Goal: Transaction & Acquisition: Purchase product/service

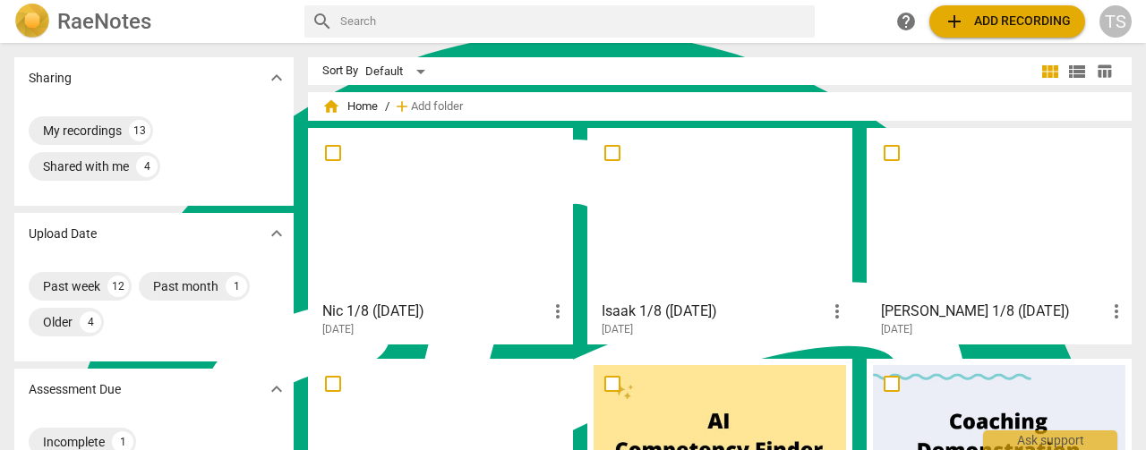
scroll to position [7192, 0]
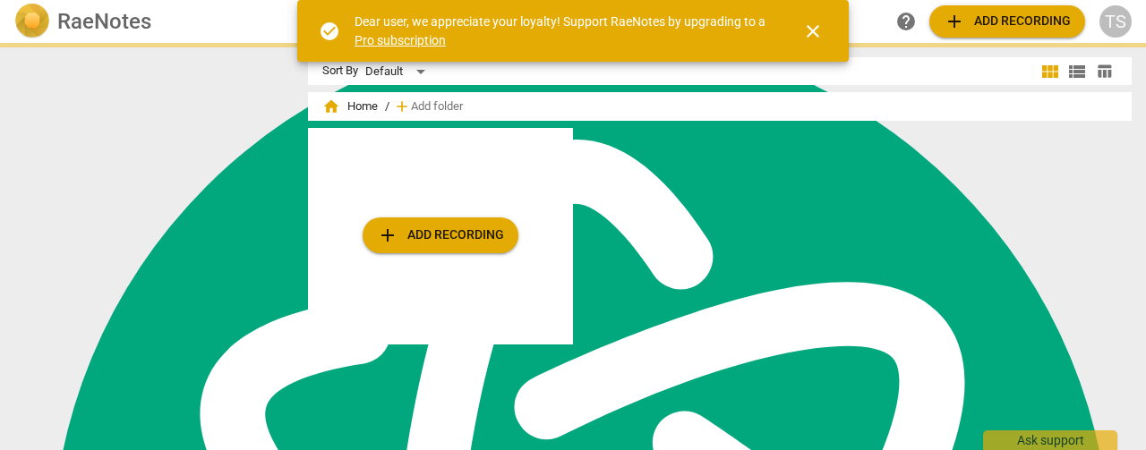
scroll to position [7192, 0]
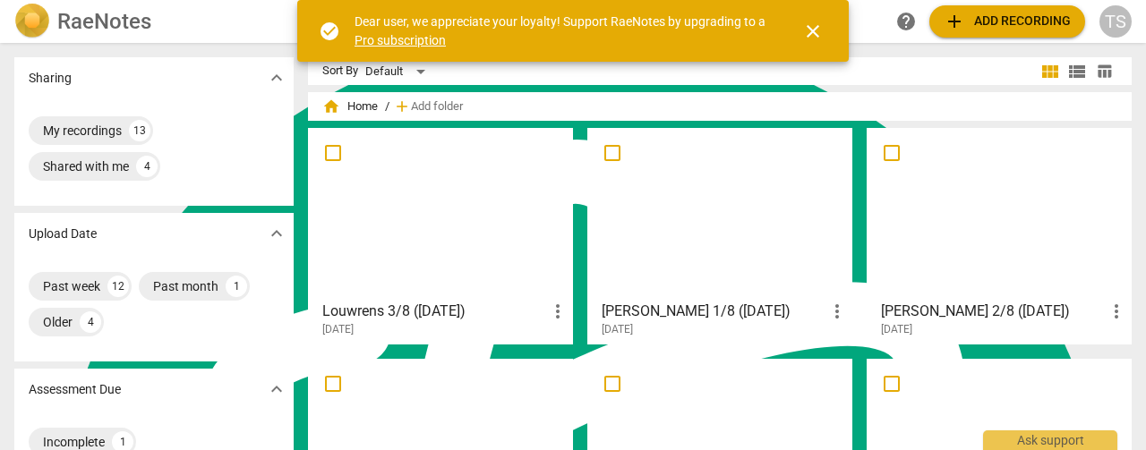
click at [1026, 24] on span "add Add recording" at bounding box center [1007, 21] width 127 height 21
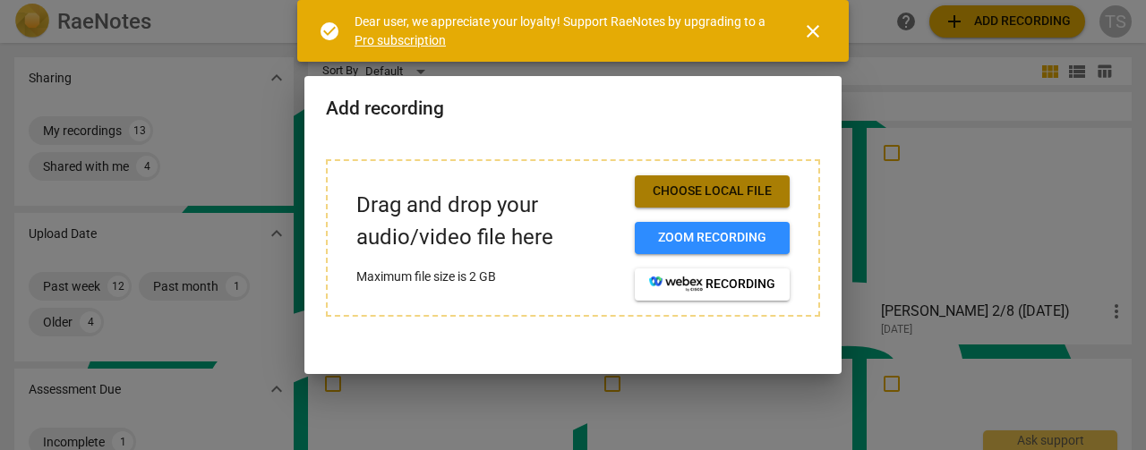
click at [723, 184] on span "Choose local file" at bounding box center [712, 192] width 126 height 18
click at [743, 191] on span "Choose local file" at bounding box center [712, 192] width 126 height 18
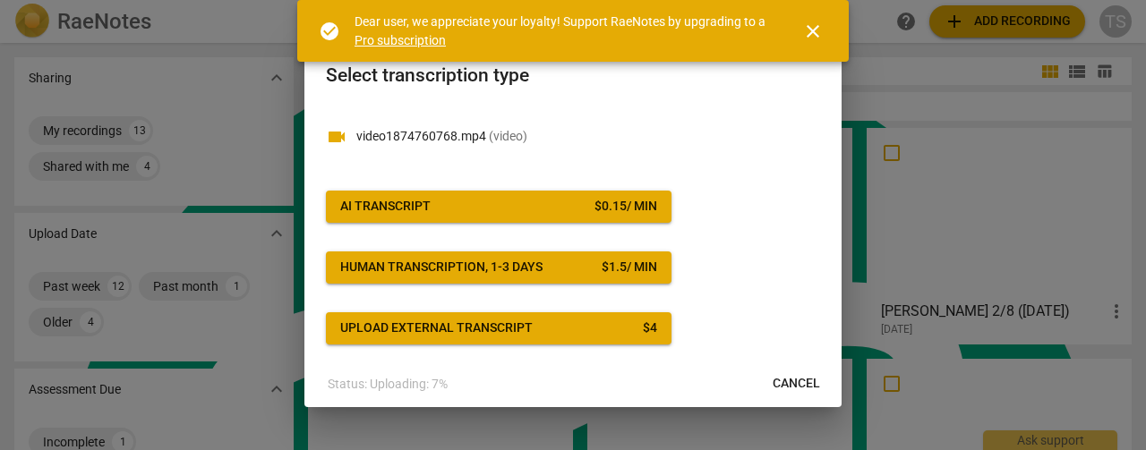
click at [468, 198] on span "AI Transcript $ 0.15 / min" at bounding box center [498, 207] width 317 height 18
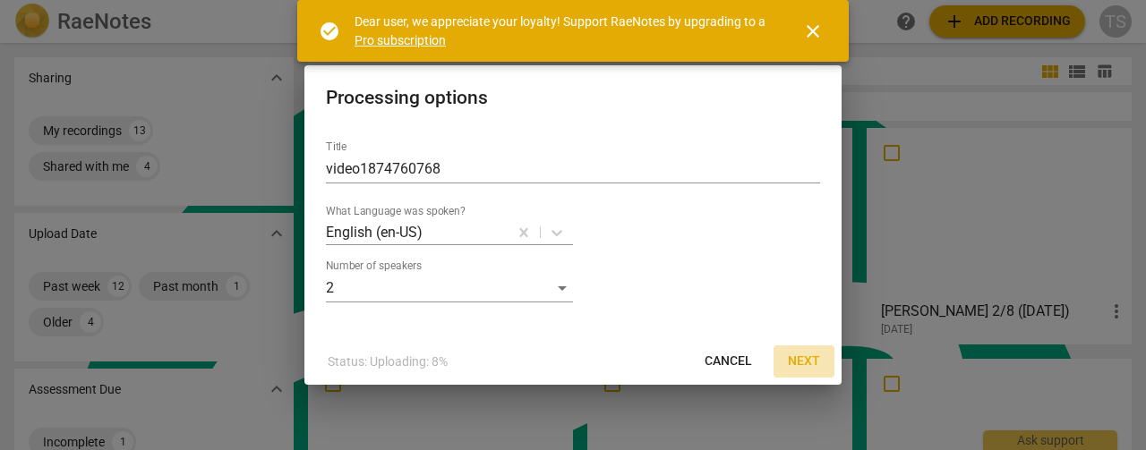
click at [801, 359] on span "Next" at bounding box center [804, 362] width 32 height 18
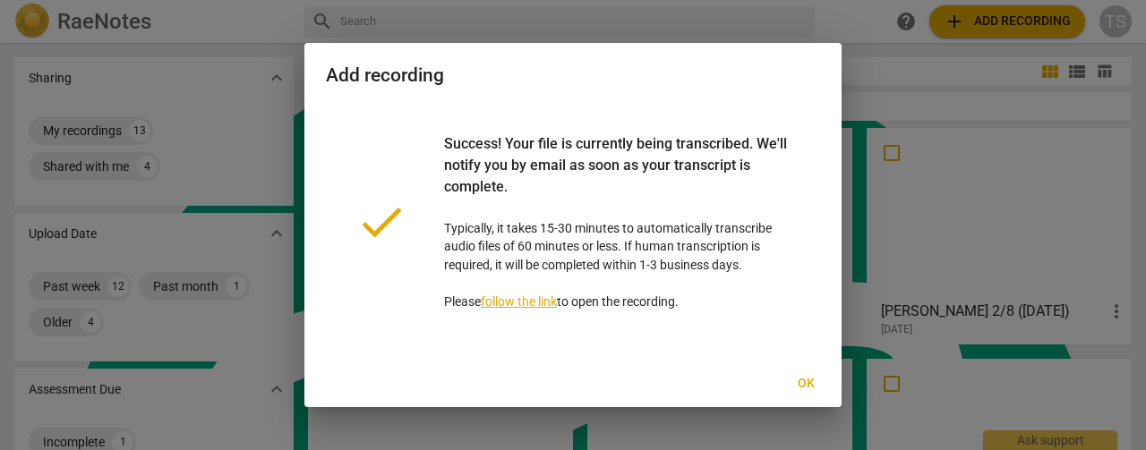
click at [808, 387] on span "Ok" at bounding box center [805, 384] width 29 height 18
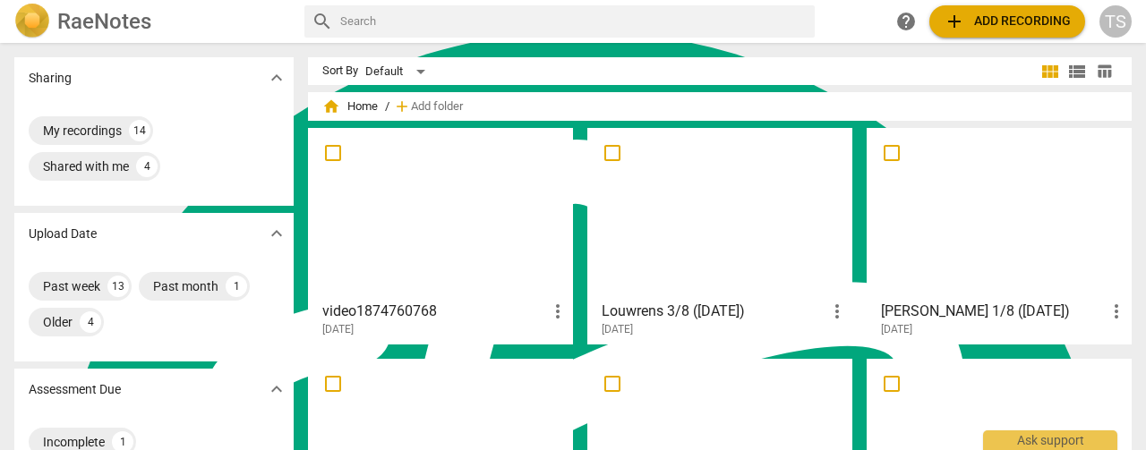
click at [963, 14] on span "add" at bounding box center [954, 21] width 21 height 21
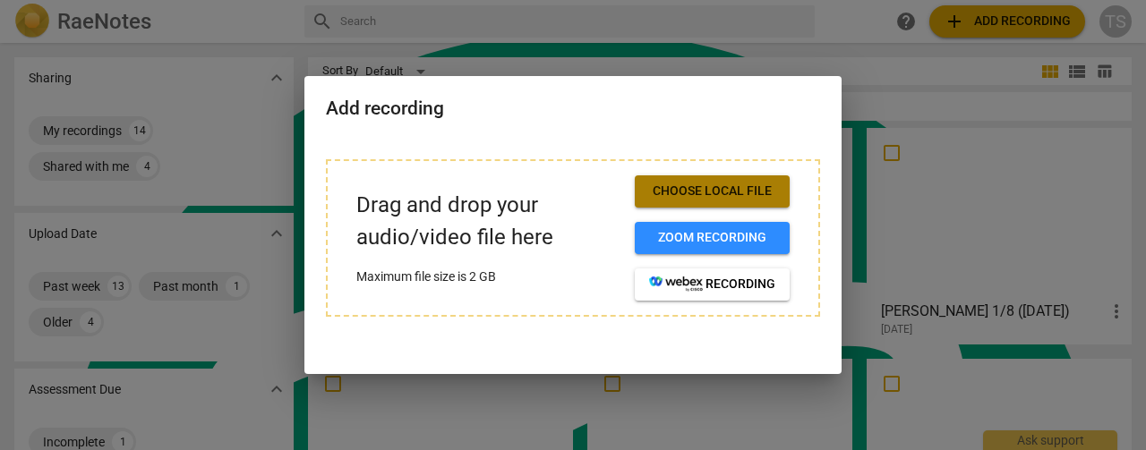
click at [678, 193] on span "Choose local file" at bounding box center [712, 192] width 126 height 18
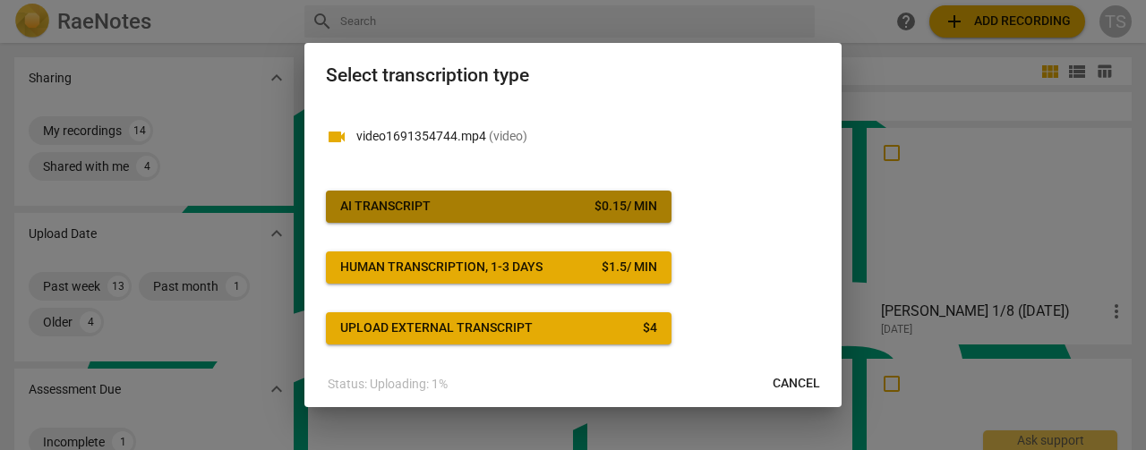
click at [629, 203] on div "$ 0.15 / min" at bounding box center [625, 207] width 63 height 18
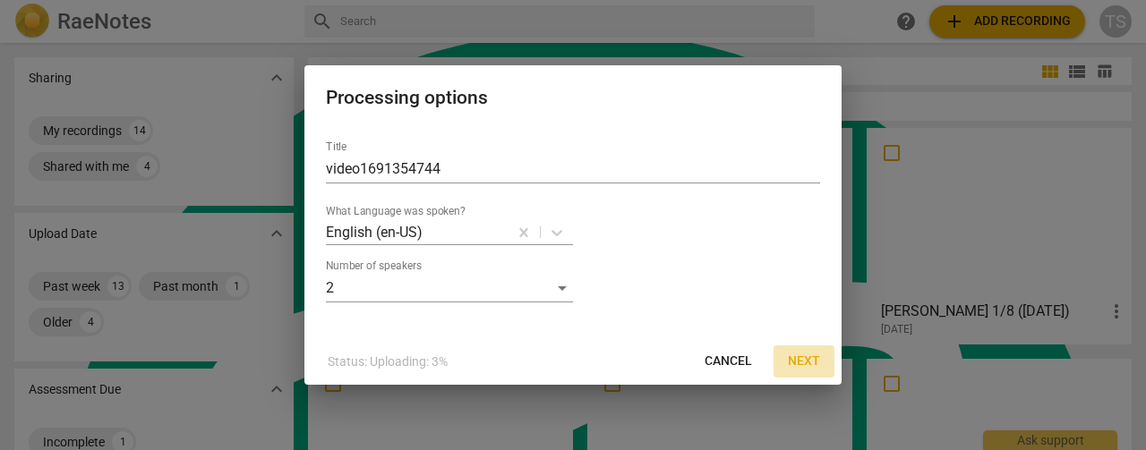
click at [797, 349] on button "Next" at bounding box center [804, 362] width 61 height 32
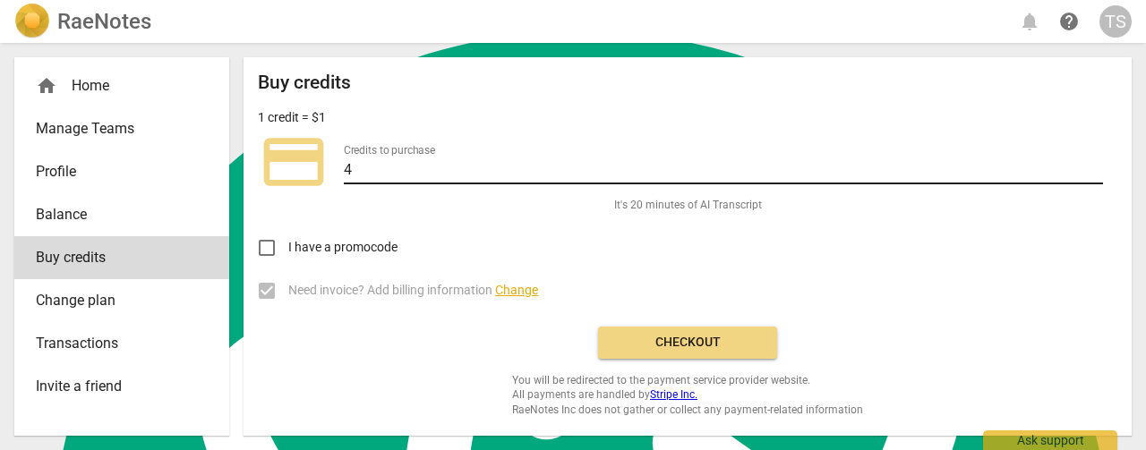
click at [1096, 164] on input "4" at bounding box center [723, 171] width 759 height 26
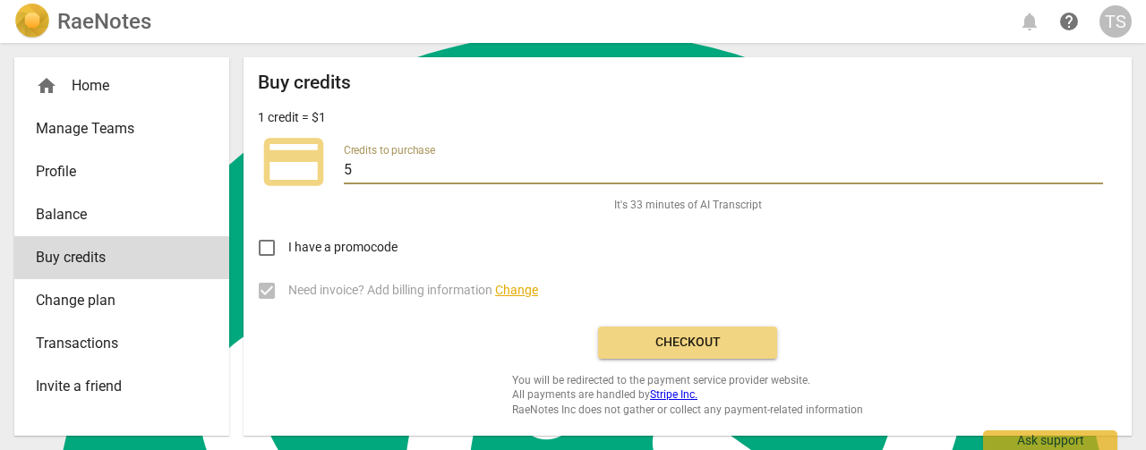
click at [1096, 164] on input "5" at bounding box center [723, 171] width 759 height 26
click at [1096, 164] on input "6" at bounding box center [723, 171] width 759 height 26
click at [1096, 164] on input "7" at bounding box center [723, 171] width 759 height 26
click at [1096, 164] on input "8" at bounding box center [723, 171] width 759 height 26
click at [1096, 164] on input "9" at bounding box center [723, 171] width 759 height 26
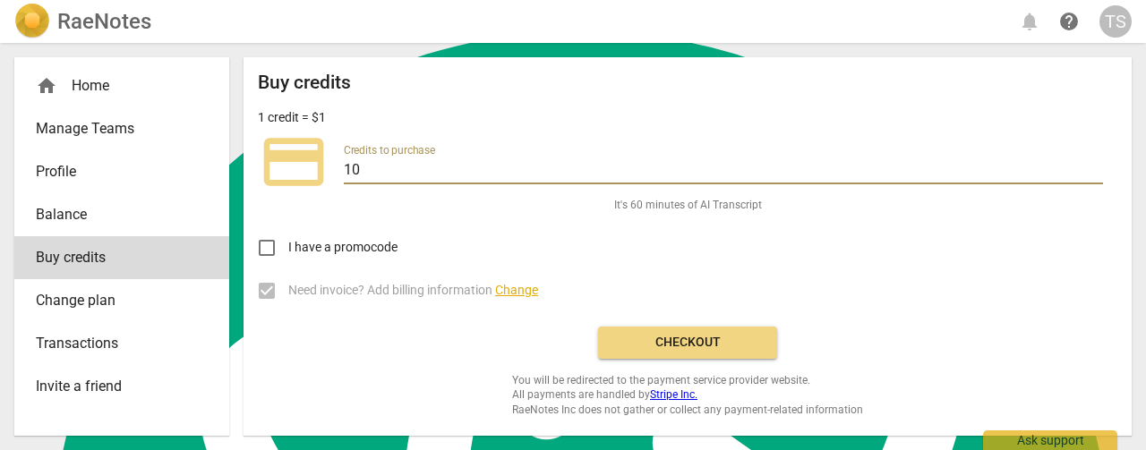
click at [1096, 164] on input "10" at bounding box center [723, 171] width 759 height 26
click at [1096, 164] on input "11" at bounding box center [723, 171] width 759 height 26
type input "12"
click at [1096, 164] on input "12" at bounding box center [723, 171] width 759 height 26
click at [722, 327] on button "Checkout" at bounding box center [687, 343] width 179 height 32
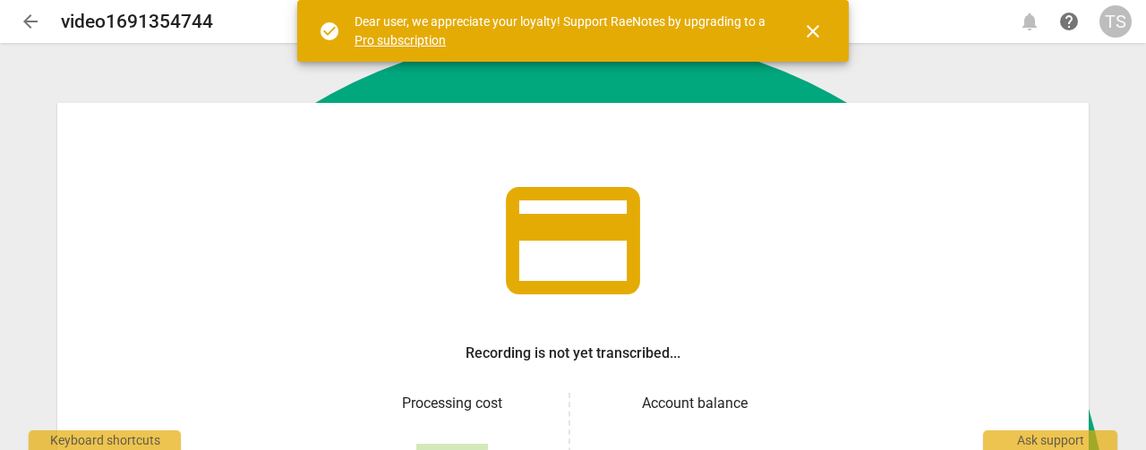
scroll to position [7192, 0]
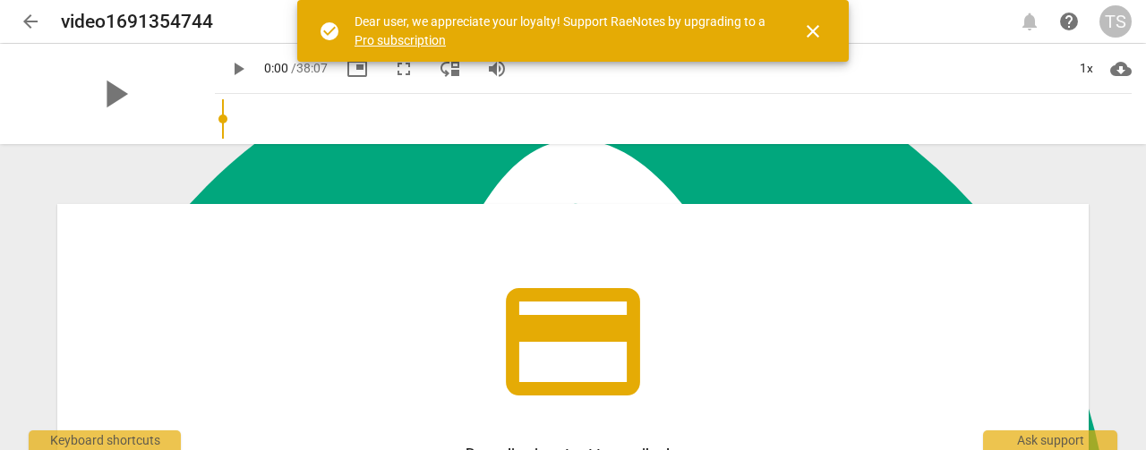
click at [817, 38] on span "close" at bounding box center [812, 31] width 21 height 21
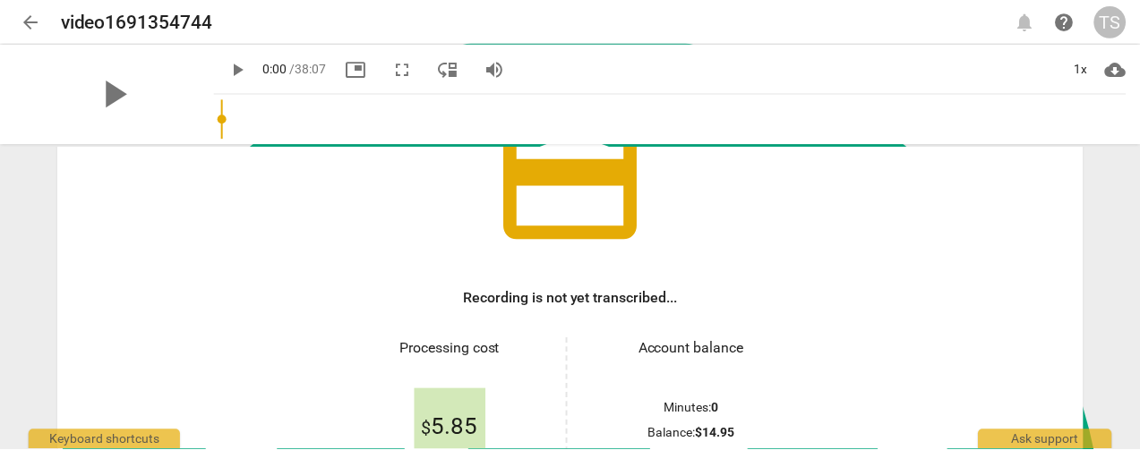
scroll to position [356, 0]
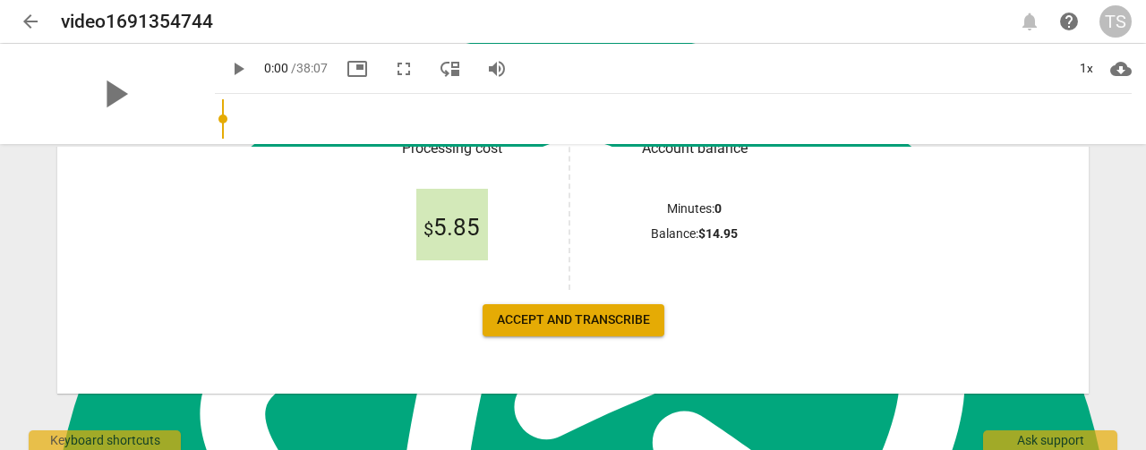
click at [586, 314] on span "Accept and transcribe" at bounding box center [573, 321] width 153 height 18
